Goal: Navigation & Orientation: Find specific page/section

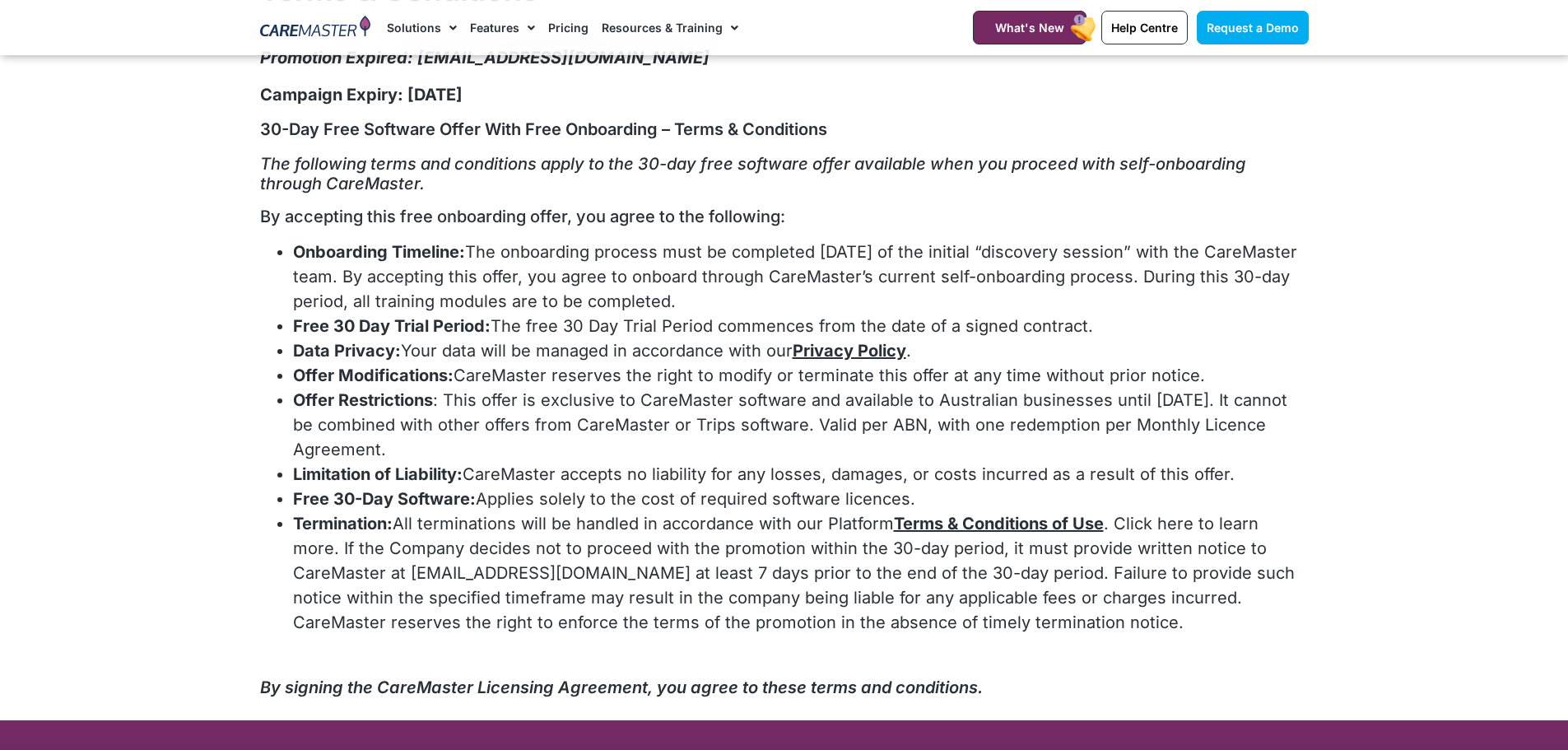
scroll to position [82, 0]
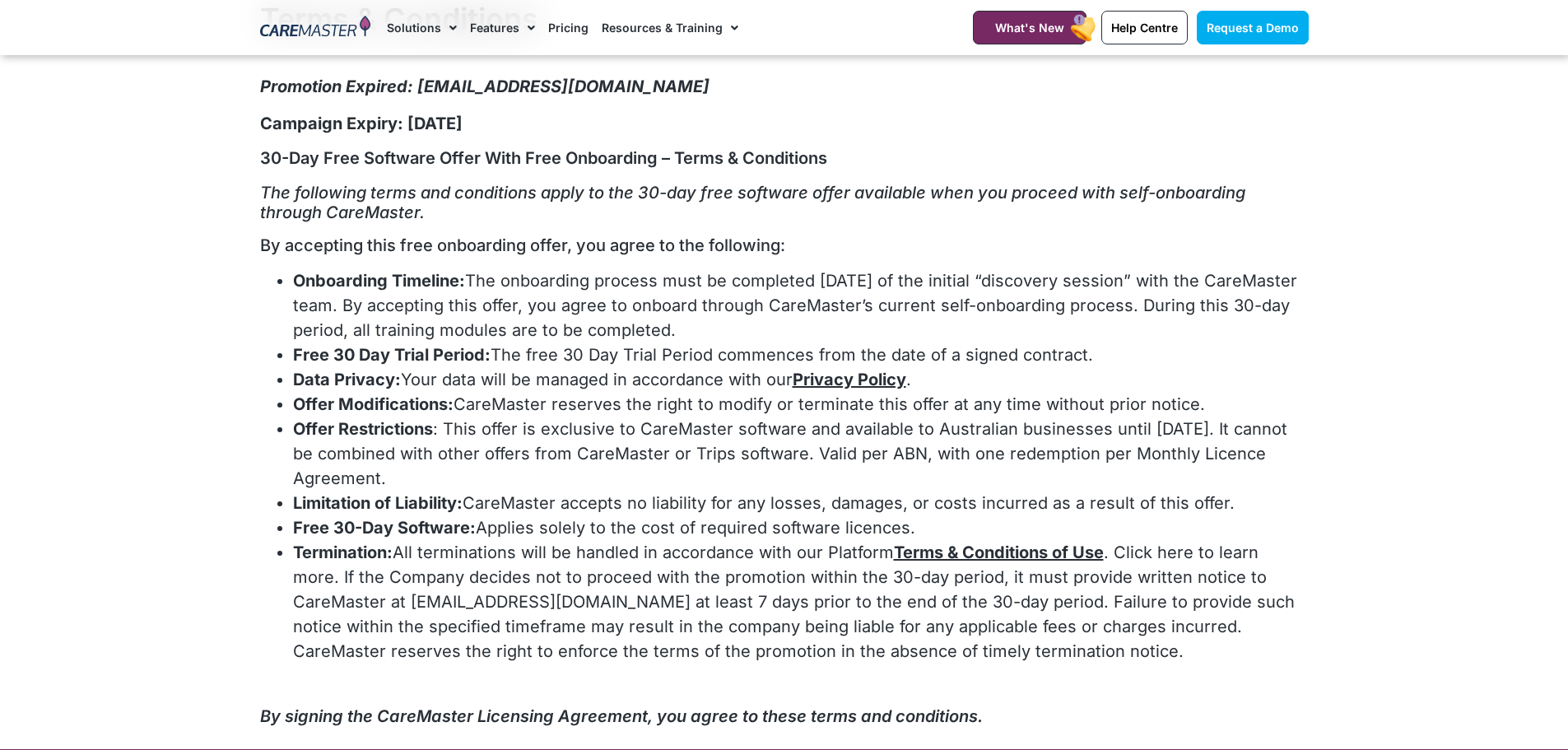
click at [1043, 553] on link "Terms & Conditions of Use" at bounding box center [998, 552] width 210 height 19
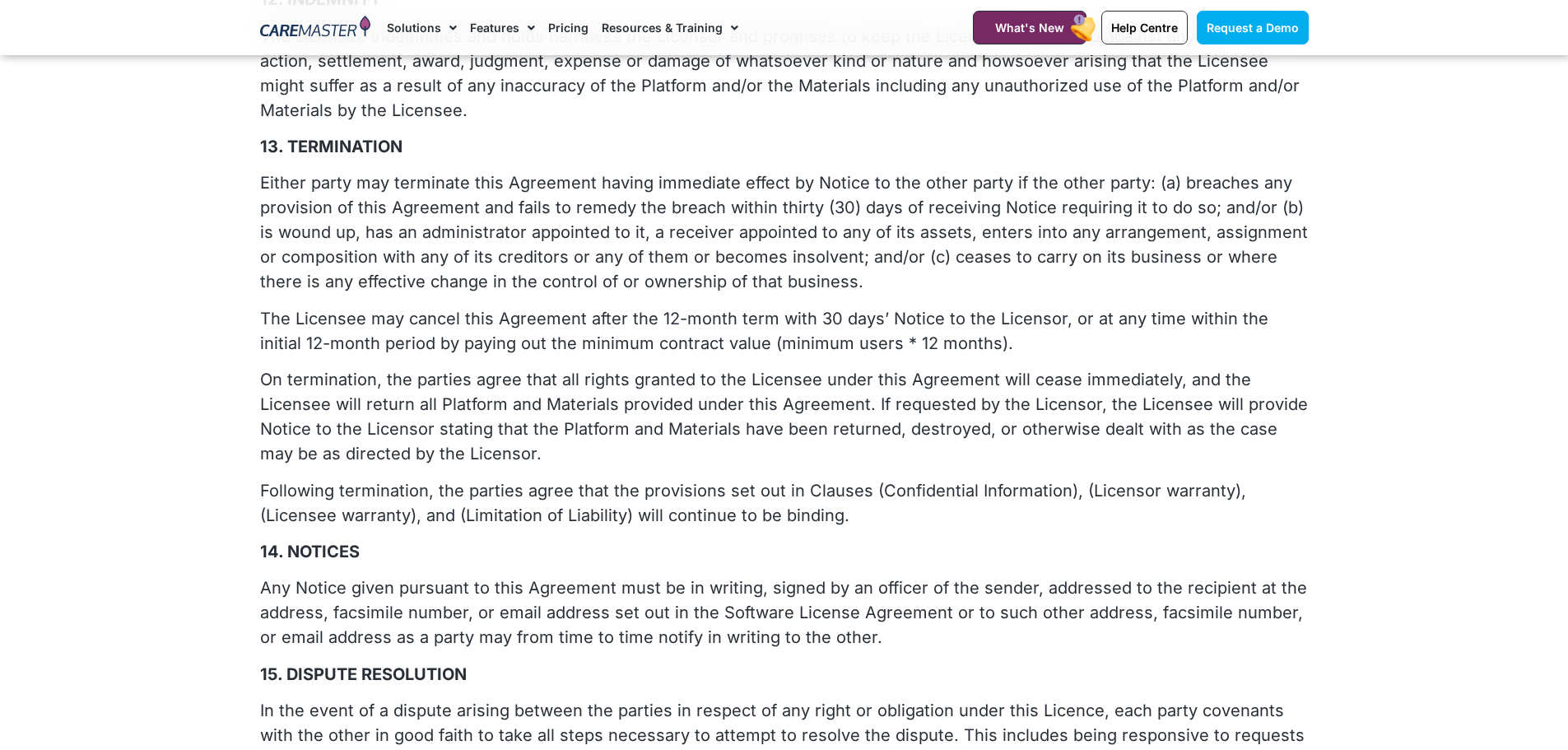
scroll to position [3616, 0]
